Goal: Task Accomplishment & Management: Manage account settings

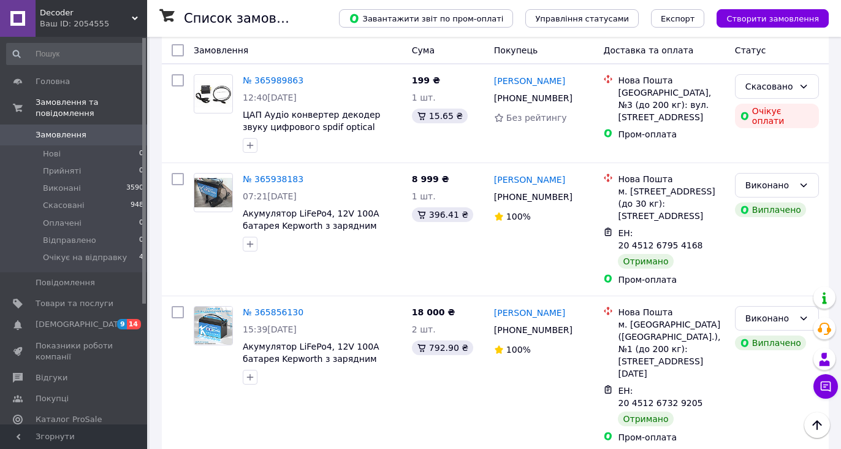
scroll to position [797, 0]
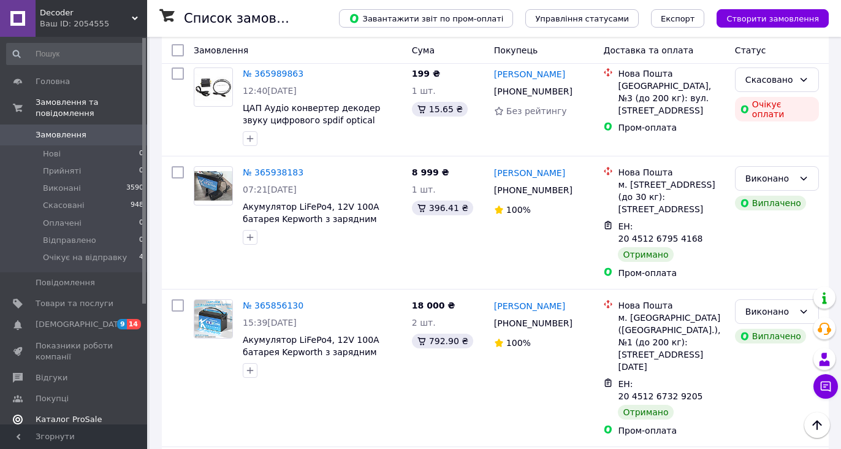
click at [64, 414] on span "Каталог ProSale" at bounding box center [69, 419] width 66 height 11
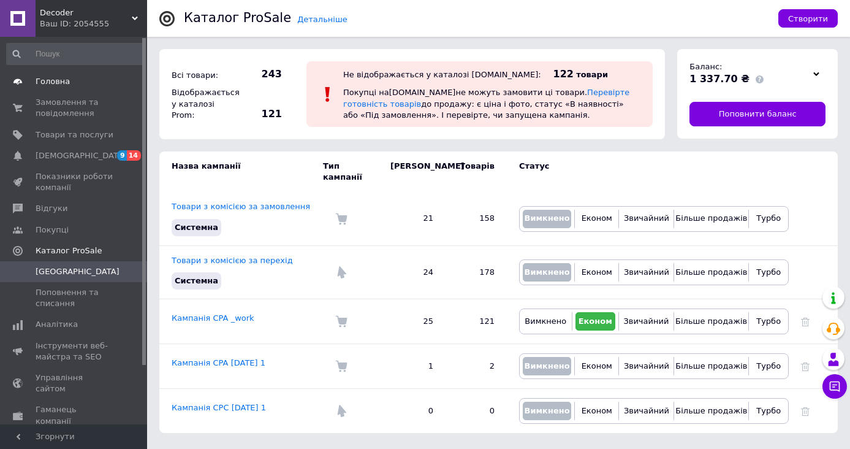
click at [71, 85] on span "Головна" at bounding box center [75, 81] width 78 height 11
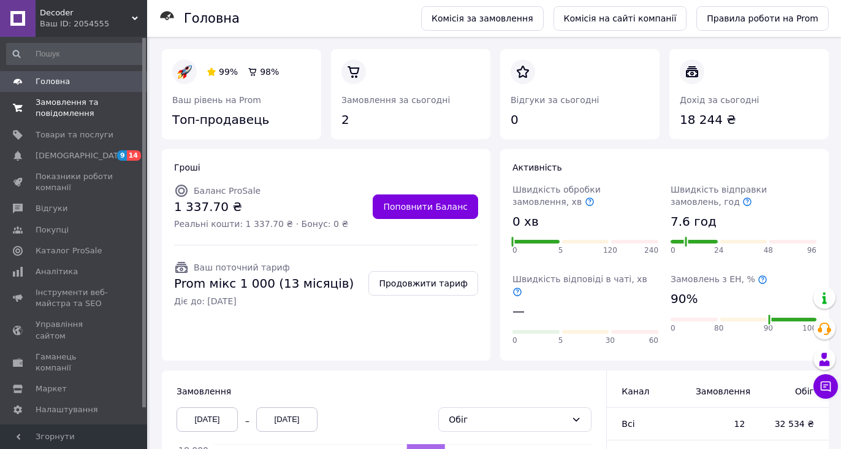
click at [91, 107] on span "Замовлення та повідомлення" at bounding box center [75, 108] width 78 height 22
